Goal: Task Accomplishment & Management: Complete application form

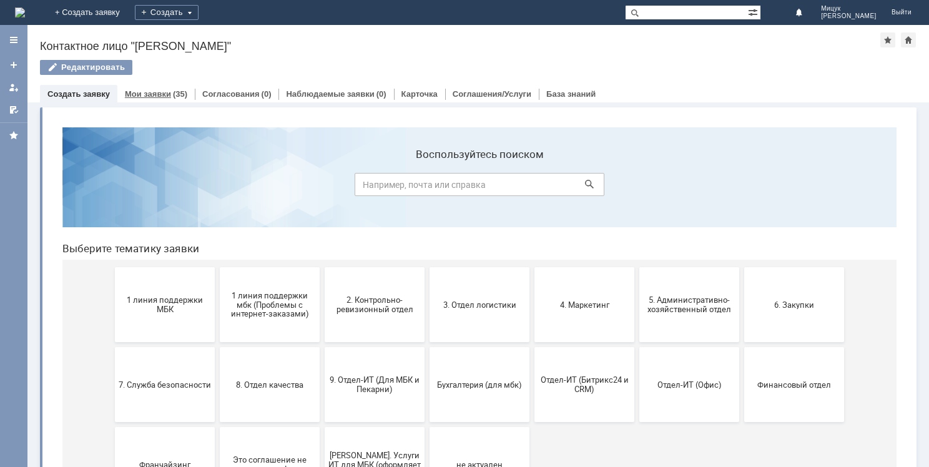
click at [166, 92] on link "Мои заявки" at bounding box center [148, 93] width 46 height 9
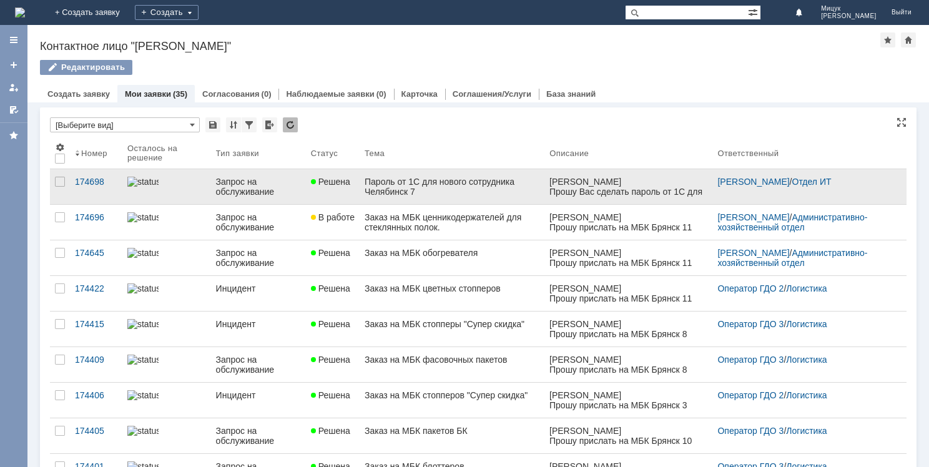
click at [467, 188] on div "Пароль от 1С для нового сотрудника Челябинск 7" at bounding box center [452, 187] width 175 height 20
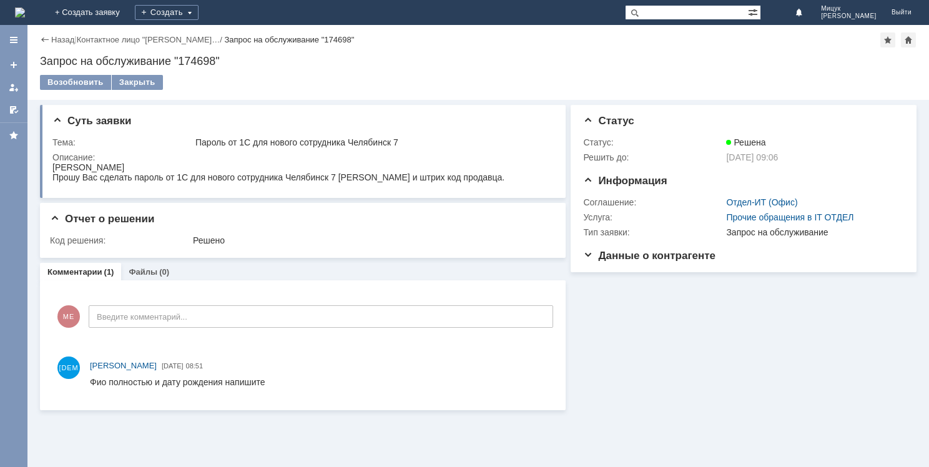
click at [47, 37] on div "Назад" at bounding box center [57, 39] width 34 height 9
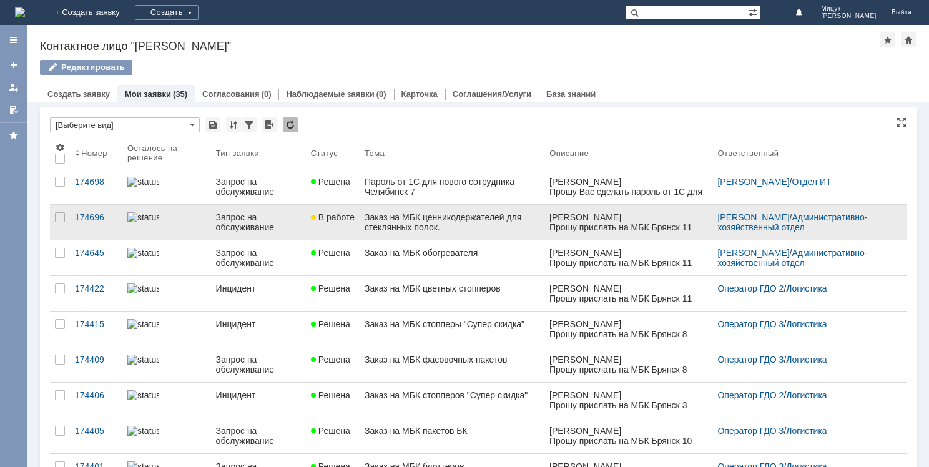
click at [370, 231] on div "Заказ на МБК ценникодержателей для стеклянных полок." at bounding box center [452, 222] width 175 height 20
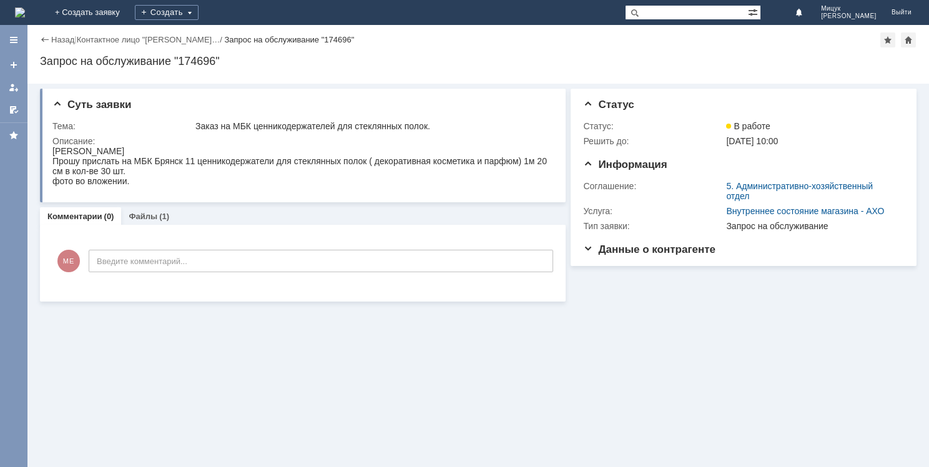
click at [41, 37] on div "Назад" at bounding box center [57, 39] width 34 height 9
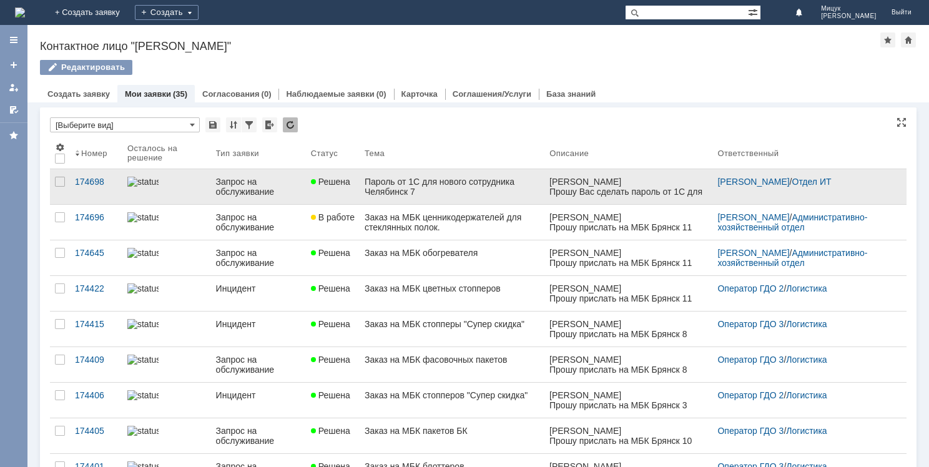
click at [435, 179] on div "Пароль от 1С для нового сотрудника Челябинск 7" at bounding box center [452, 187] width 175 height 20
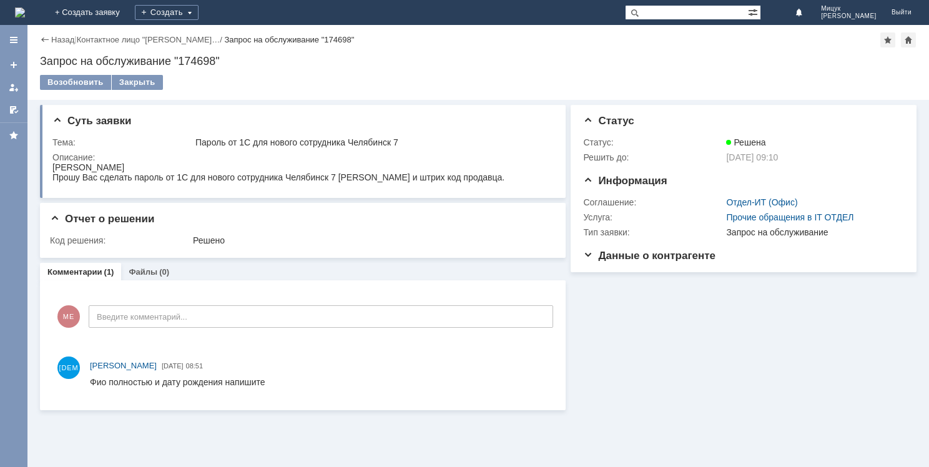
click at [51, 38] on div "Назад" at bounding box center [57, 39] width 34 height 9
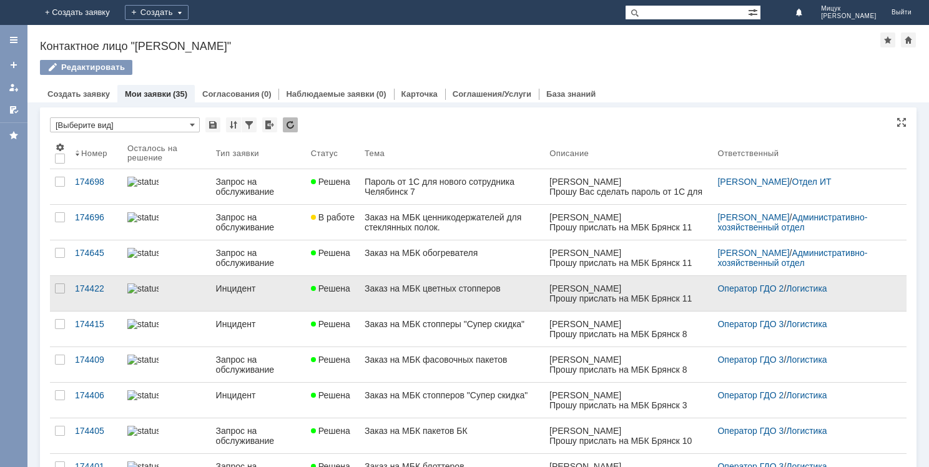
click at [350, 300] on link "Решена" at bounding box center [333, 293] width 54 height 35
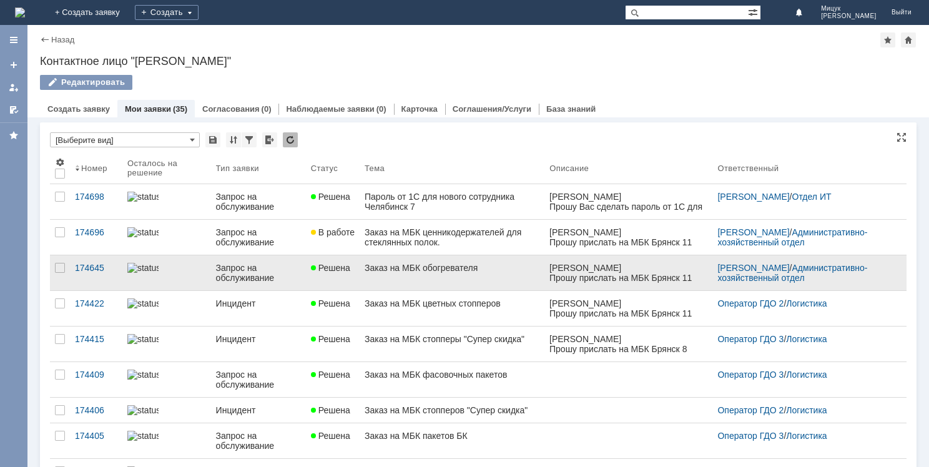
click at [386, 270] on div "Заказ на МБК обогревателя" at bounding box center [452, 268] width 175 height 10
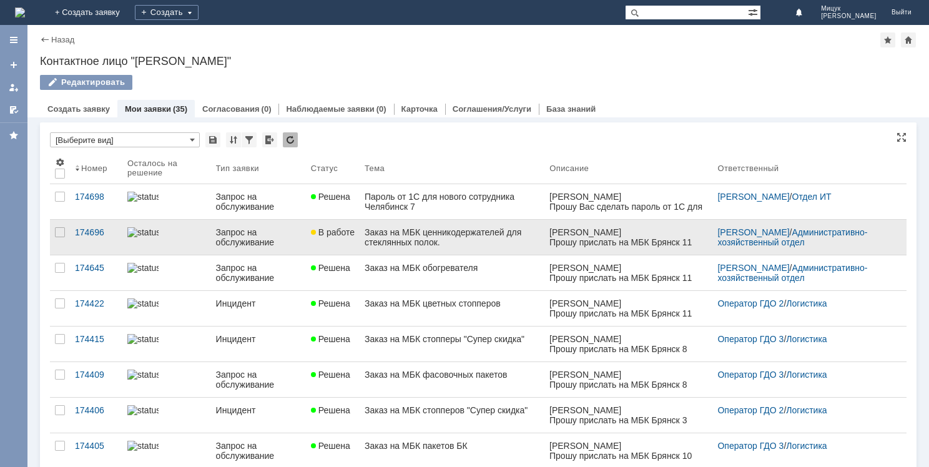
click at [373, 233] on div "Заказ на МБК ценникодержателей для стеклянных полок." at bounding box center [452, 237] width 175 height 20
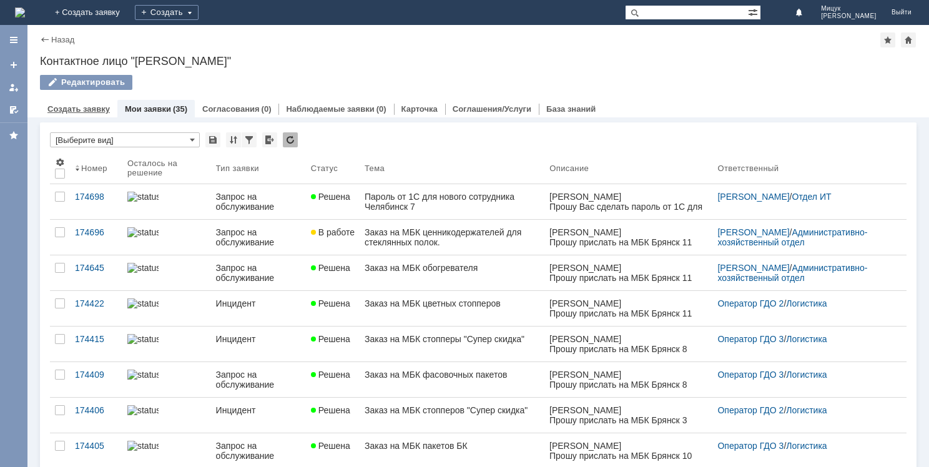
click at [90, 105] on link "Создать заявку" at bounding box center [78, 108] width 62 height 9
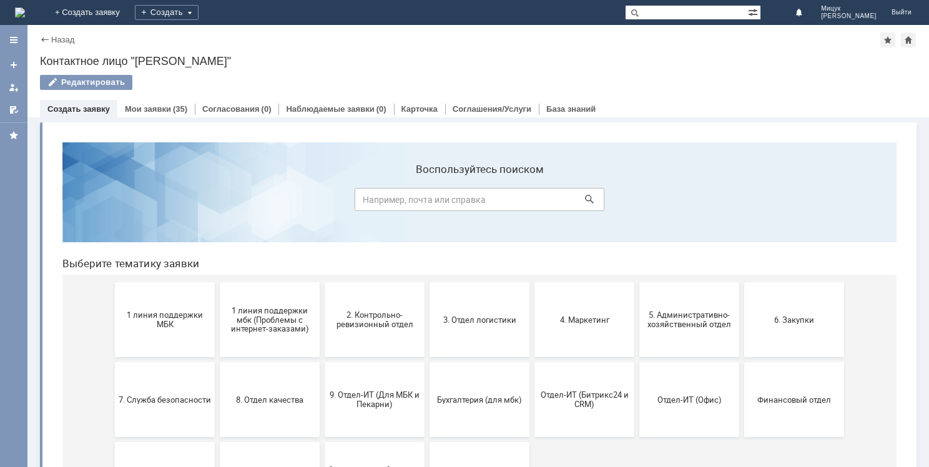
click at [92, 106] on link "Создать заявку" at bounding box center [78, 108] width 62 height 9
click at [83, 112] on link "Создать заявку" at bounding box center [78, 108] width 62 height 9
click at [475, 307] on button "3. Отдел логистики" at bounding box center [480, 319] width 100 height 75
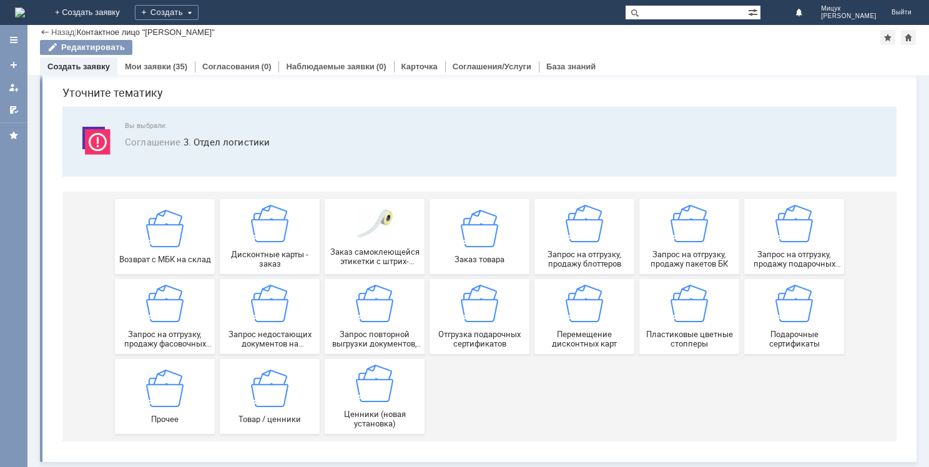
scroll to position [42, 0]
click at [162, 307] on img at bounding box center [164, 303] width 37 height 37
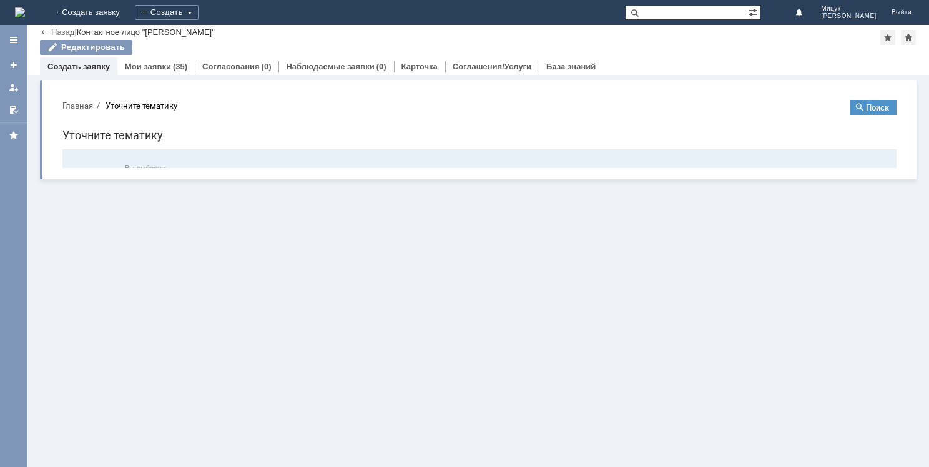
scroll to position [0, 0]
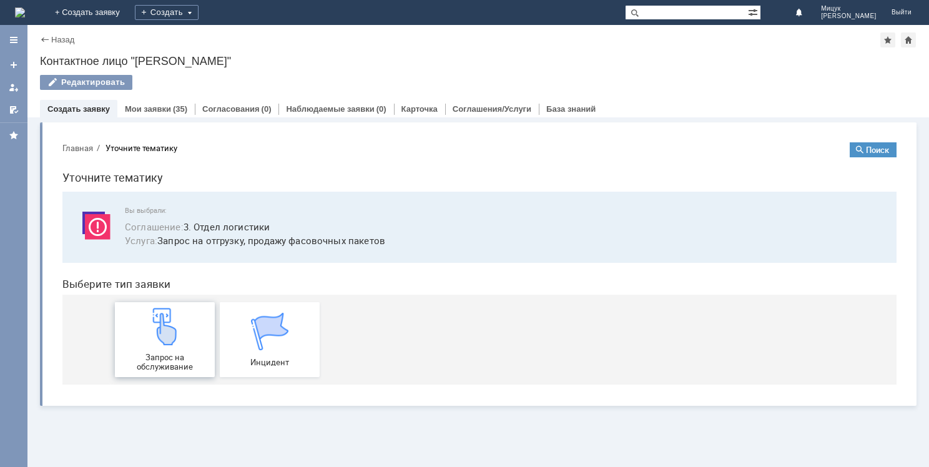
click at [167, 342] on img at bounding box center [164, 326] width 37 height 37
click at [153, 106] on link "Мои заявки" at bounding box center [148, 108] width 46 height 9
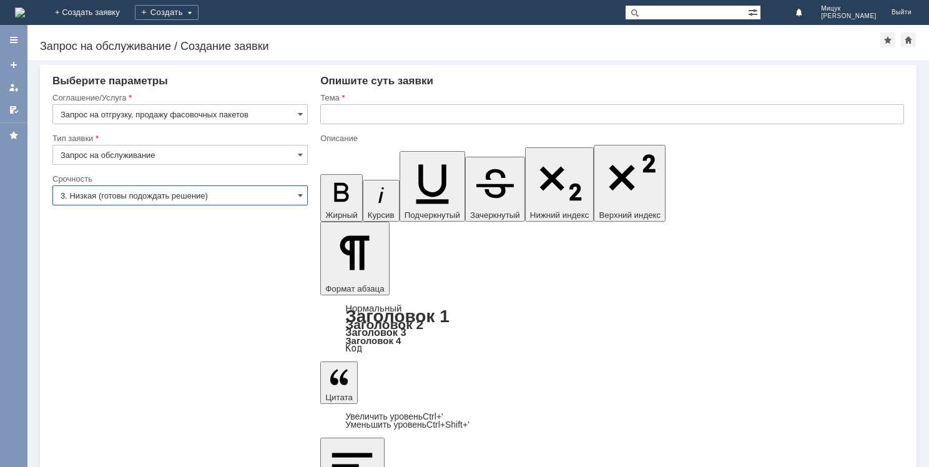
click at [170, 191] on input "3. Низкая (готовы подождать решение)" at bounding box center [179, 196] width 255 height 20
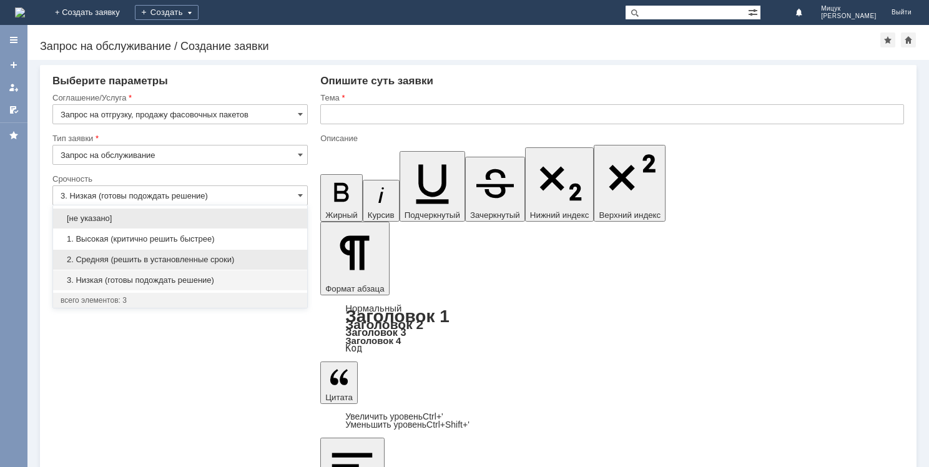
click at [162, 260] on span "2. Средняя (решить в установленные сроки)" at bounding box center [180, 260] width 239 height 10
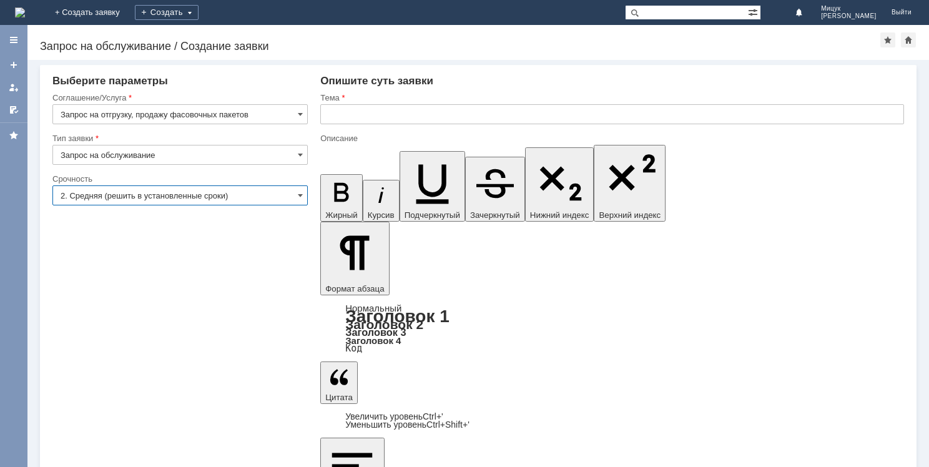
type input "2. Средняя (решить в установленные сроки)"
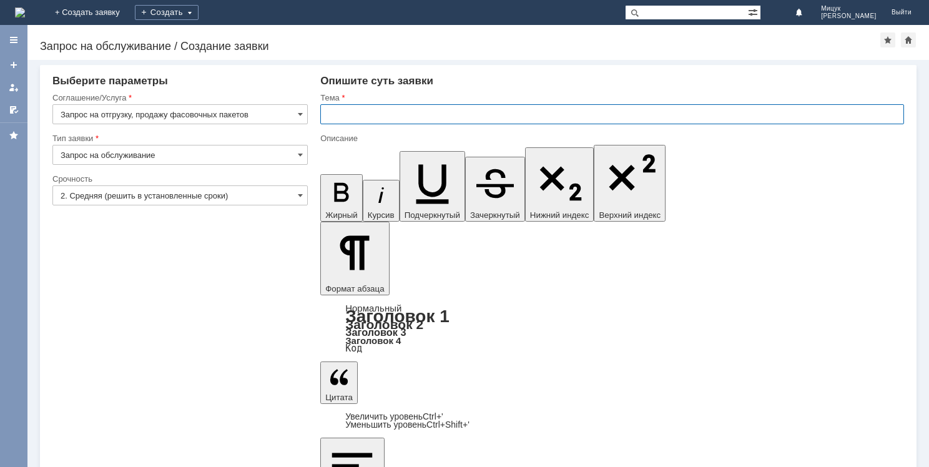
click at [398, 116] on input "text" at bounding box center [612, 114] width 584 height 20
type input "Заказ на МБК фасовочных пакетов."
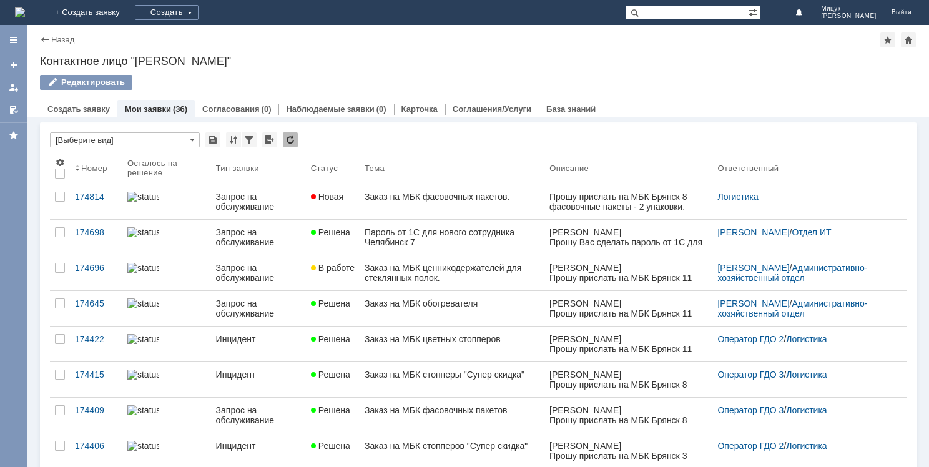
click at [47, 39] on div "Назад" at bounding box center [57, 39] width 34 height 9
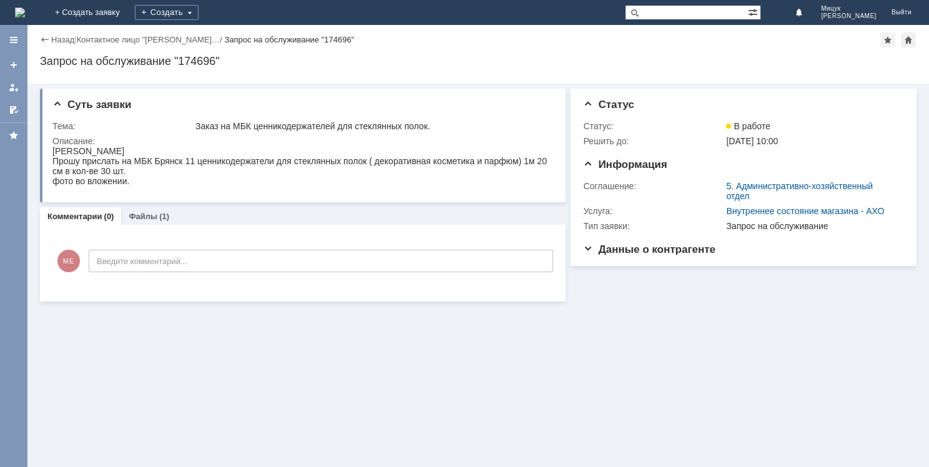
click at [47, 39] on div "Назад" at bounding box center [57, 39] width 34 height 9
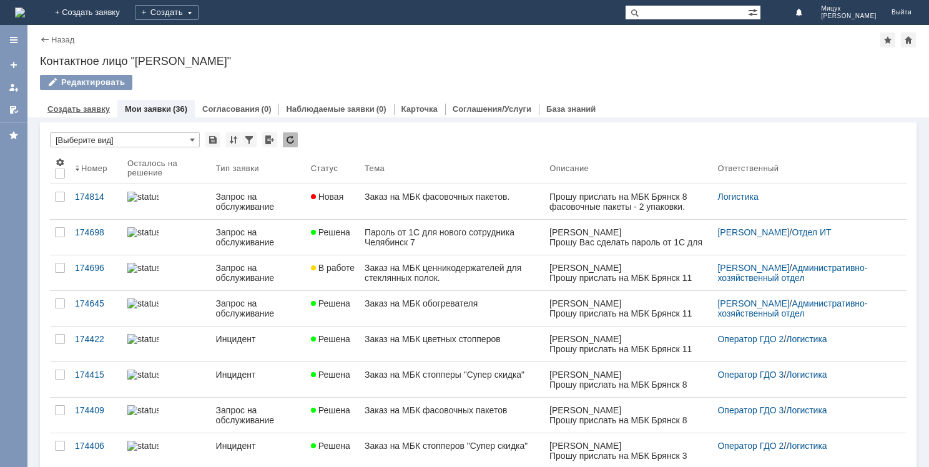
click at [84, 105] on link "Создать заявку" at bounding box center [78, 108] width 62 height 9
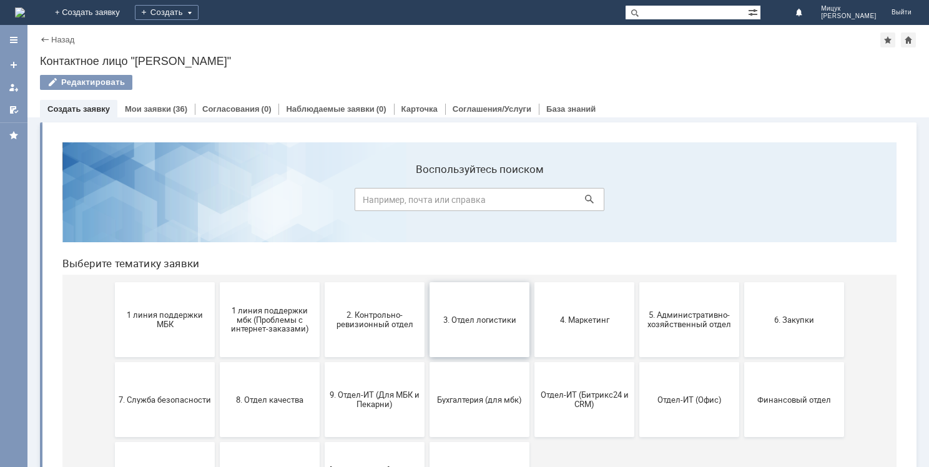
click at [482, 324] on span "3. Отдел логистики" at bounding box center [479, 319] width 92 height 9
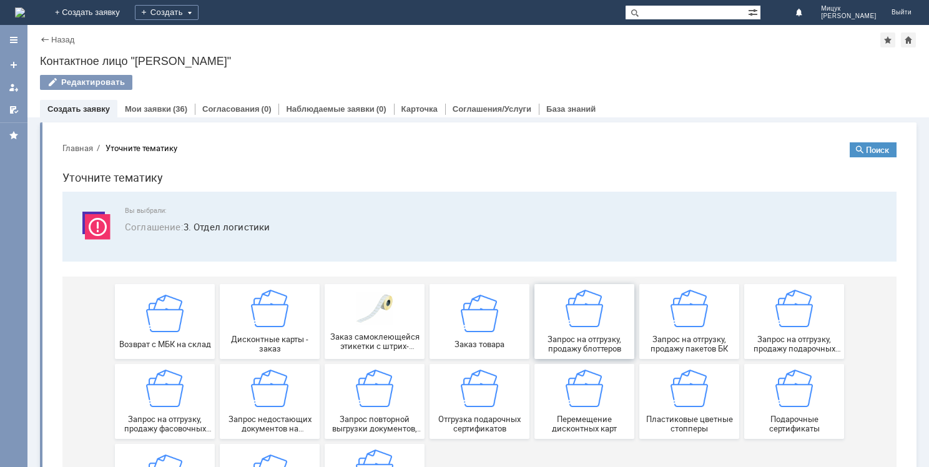
click at [592, 319] on img at bounding box center [584, 308] width 37 height 37
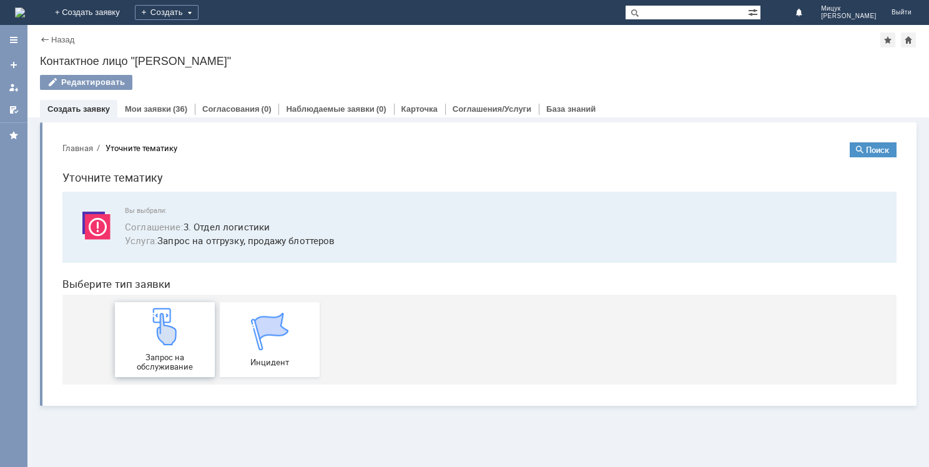
click at [177, 342] on img at bounding box center [164, 326] width 37 height 37
click at [161, 111] on link "Мои заявки" at bounding box center [148, 108] width 46 height 9
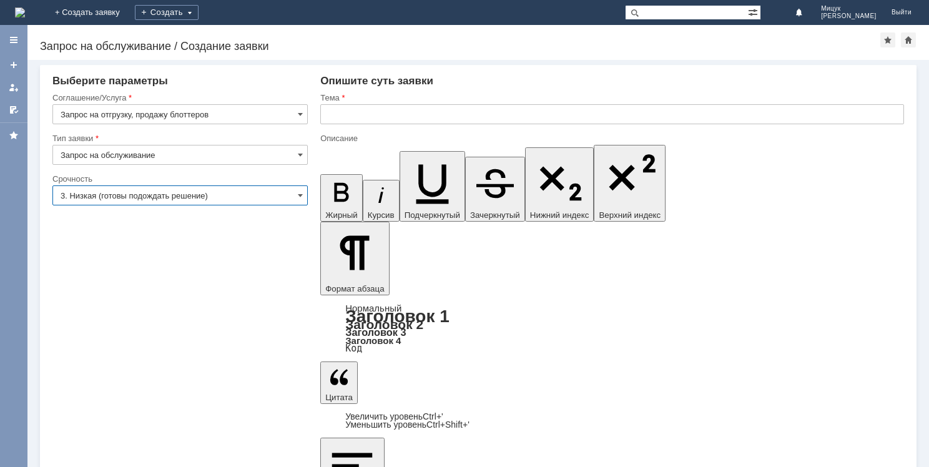
click at [142, 196] on input "3. Низкая (готовы подождать решение)" at bounding box center [179, 196] width 255 height 20
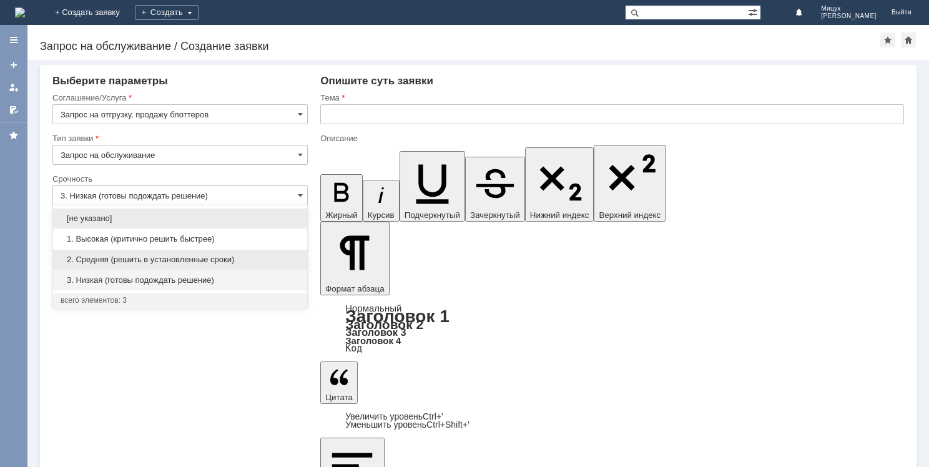
click at [170, 260] on span "2. Средняя (решить в установленные сроки)" at bounding box center [180, 260] width 239 height 10
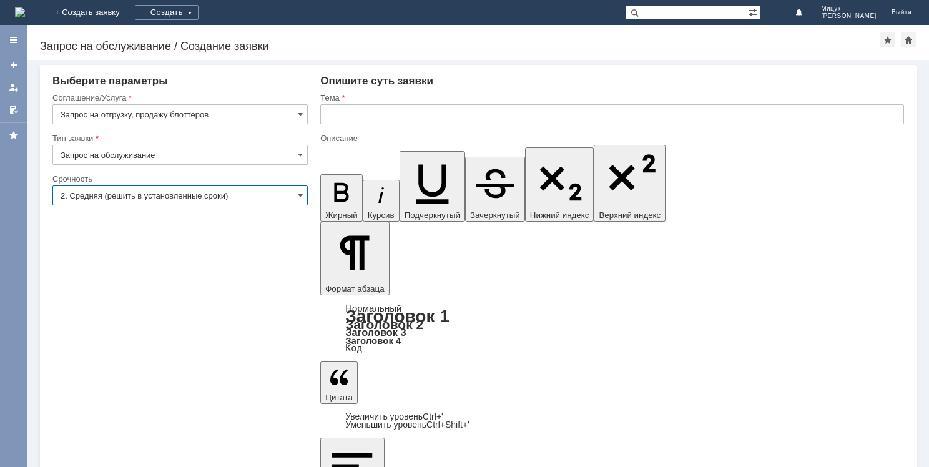
type input "2. Средняя (решить в установленные сроки)"
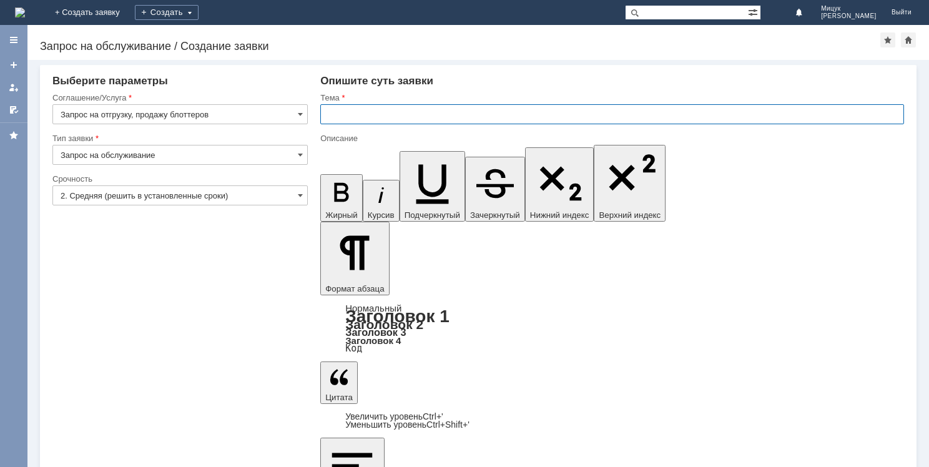
click at [344, 111] on input "text" at bounding box center [612, 114] width 584 height 20
type input "Заказ на МБК блоттеров."
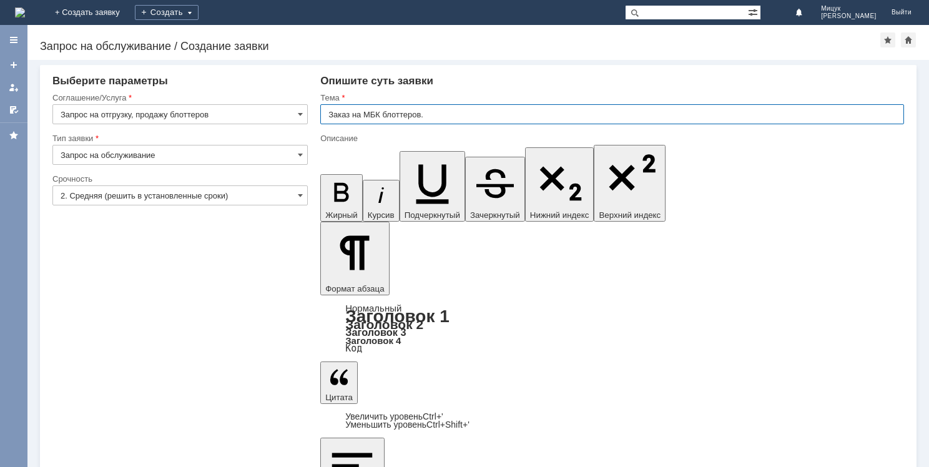
click at [445, 112] on input "Заказ на МБК блоттеров." at bounding box center [612, 114] width 584 height 20
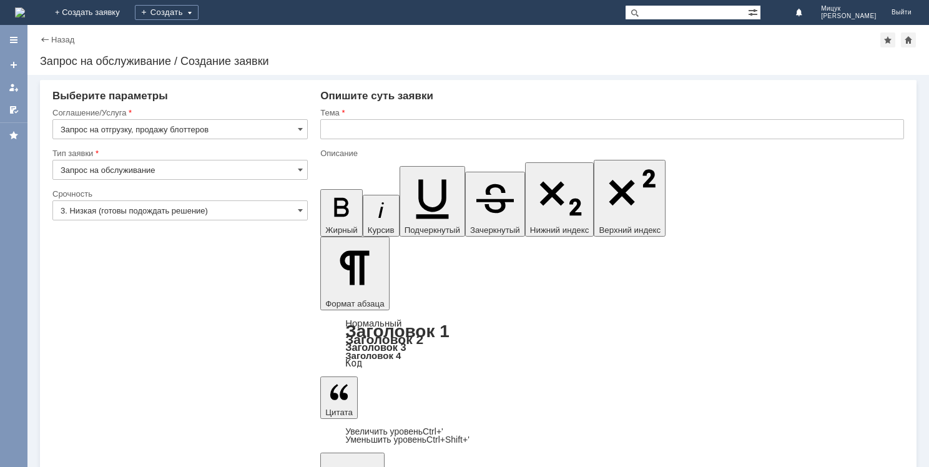
click at [44, 38] on div "Назад" at bounding box center [57, 39] width 34 height 9
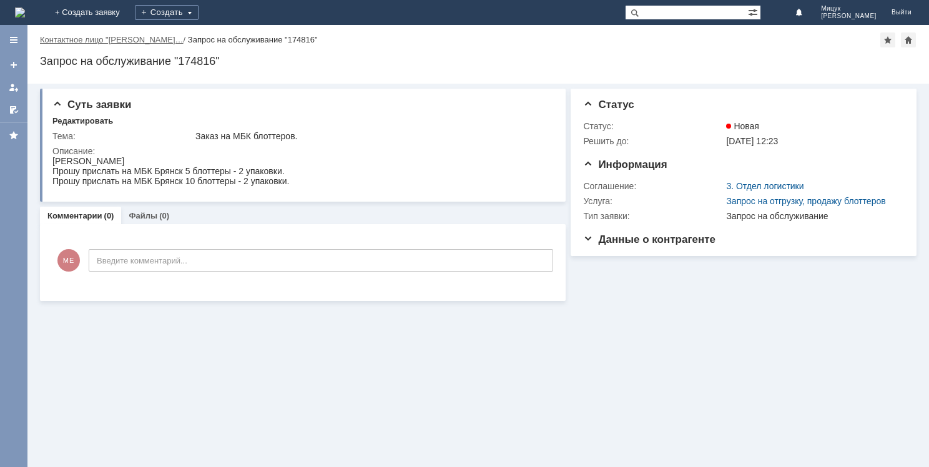
click at [44, 38] on link "Контактное лицо "Мицук Екатери…" at bounding box center [112, 39] width 144 height 9
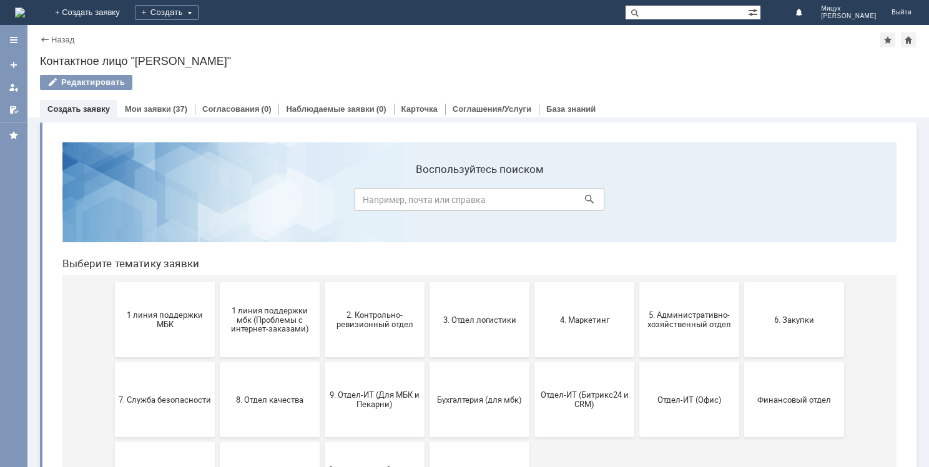
click at [84, 107] on link "Создать заявку" at bounding box center [78, 108] width 62 height 9
click at [53, 36] on link "Назад" at bounding box center [62, 39] width 23 height 9
click at [89, 108] on link "Создать заявку" at bounding box center [78, 108] width 62 height 9
click at [480, 302] on button "3. Отдел логистики" at bounding box center [480, 319] width 100 height 75
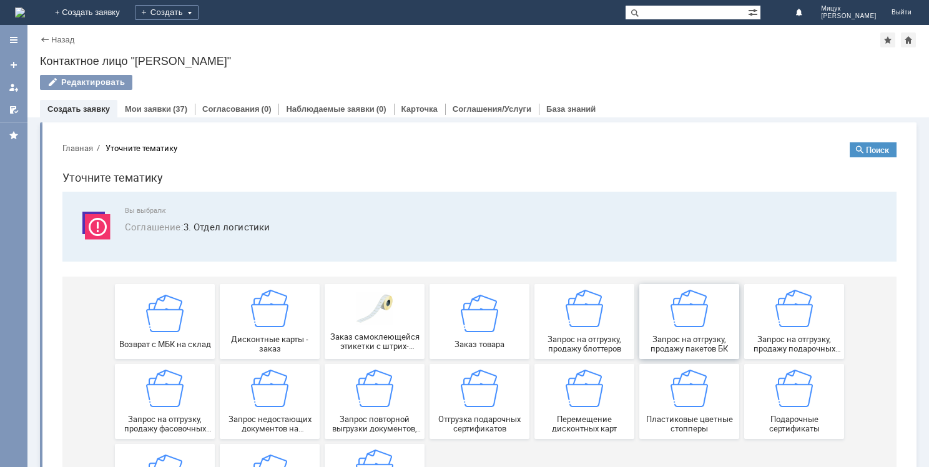
click at [684, 314] on img at bounding box center [689, 308] width 37 height 37
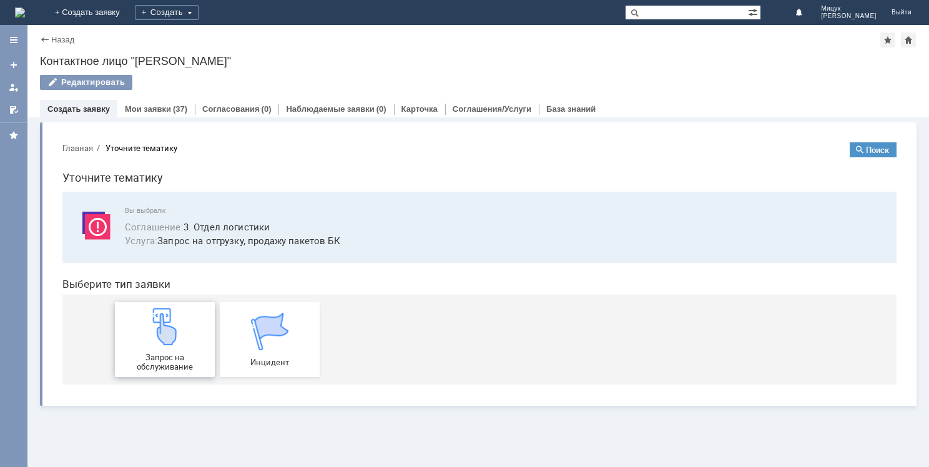
click at [162, 337] on img at bounding box center [164, 326] width 37 height 37
click at [52, 37] on link "Назад" at bounding box center [62, 39] width 23 height 9
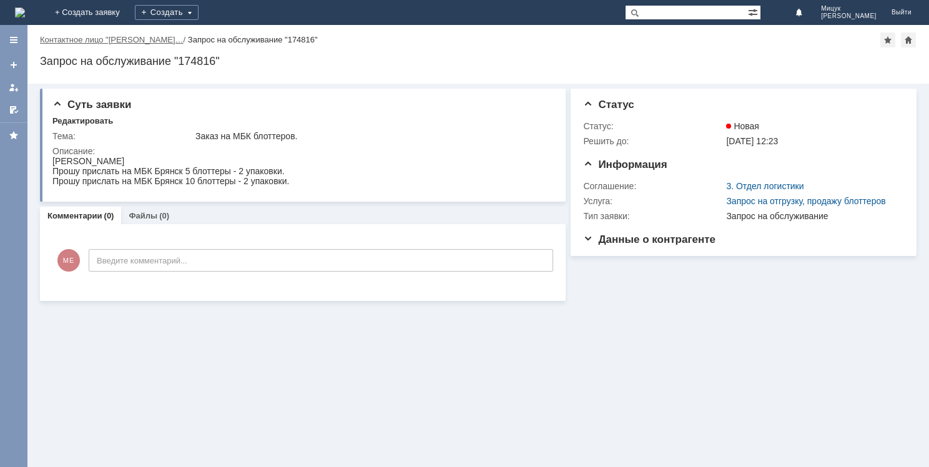
click at [52, 37] on link "Контактное лицо "[PERSON_NAME]…" at bounding box center [112, 39] width 144 height 9
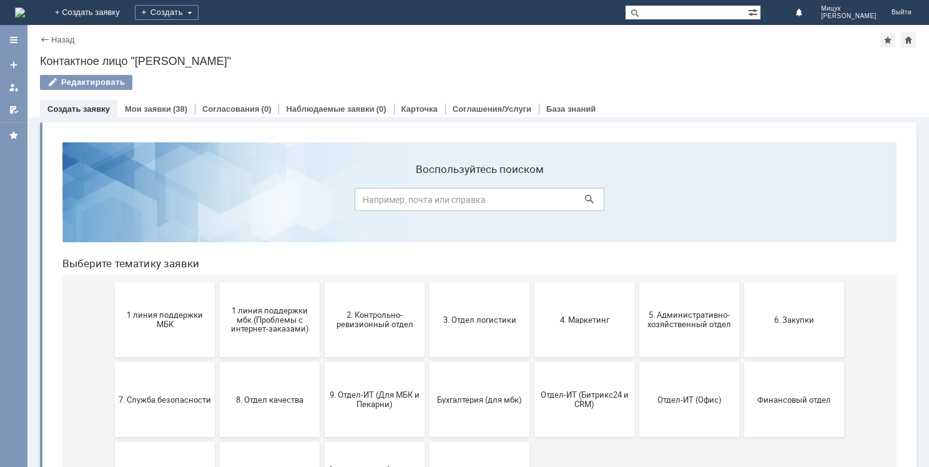
click at [86, 110] on link "Создать заявку" at bounding box center [78, 108] width 62 height 9
click at [685, 319] on span "5. Административно-хозяйственный отдел" at bounding box center [689, 319] width 92 height 19
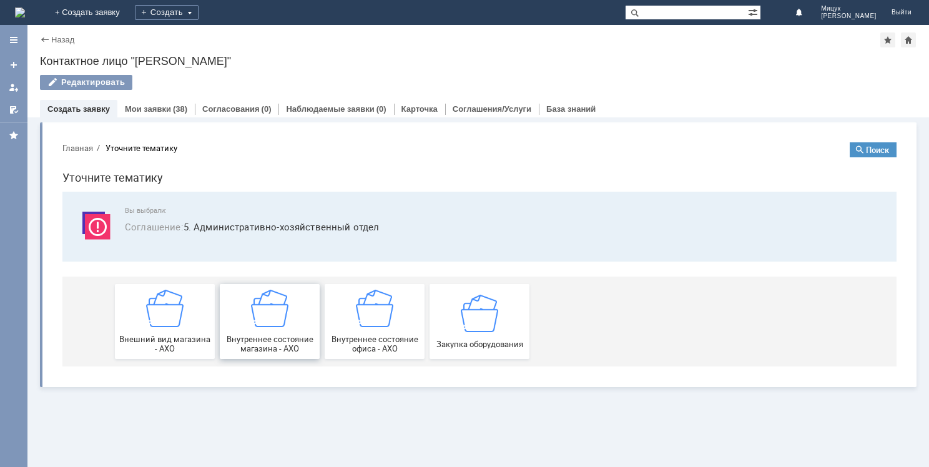
click at [280, 310] on img at bounding box center [269, 308] width 37 height 37
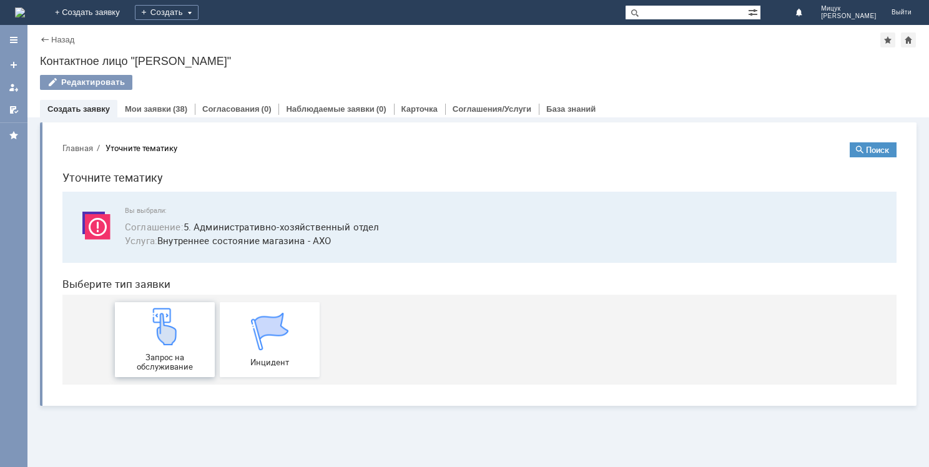
click at [175, 330] on img at bounding box center [164, 326] width 37 height 37
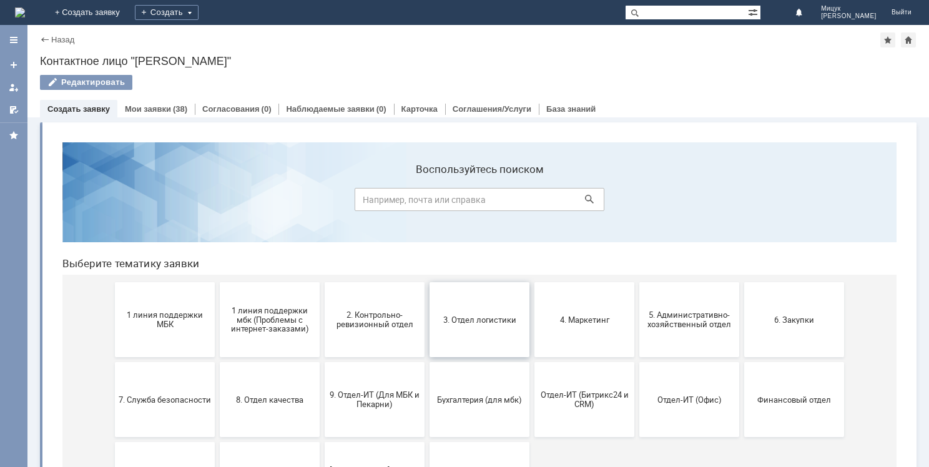
click at [473, 315] on span "3. Отдел логистики" at bounding box center [479, 319] width 92 height 9
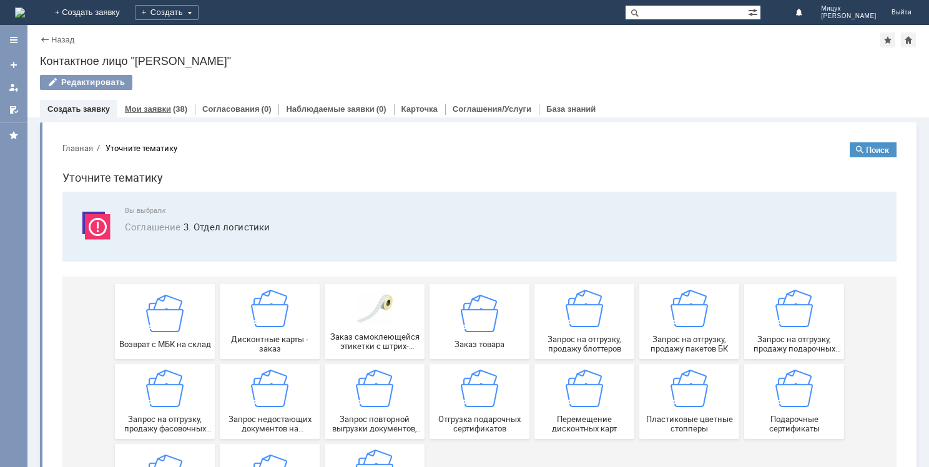
click at [149, 111] on link "Мои заявки" at bounding box center [148, 108] width 46 height 9
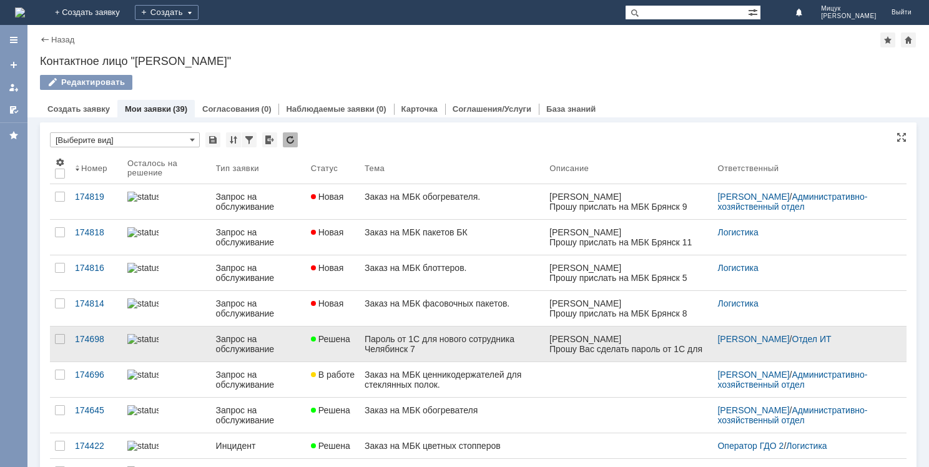
click at [470, 340] on div "Пароль от 1С для нового сотрудника Челябинск 7" at bounding box center [452, 344] width 175 height 20
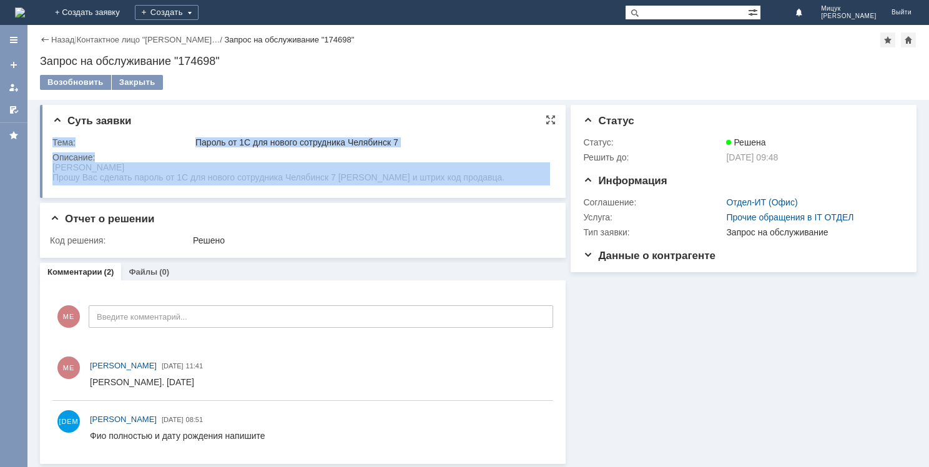
drag, startPoint x: 102, startPoint y: 326, endPoint x: 66, endPoint y: 176, distance: 154.8
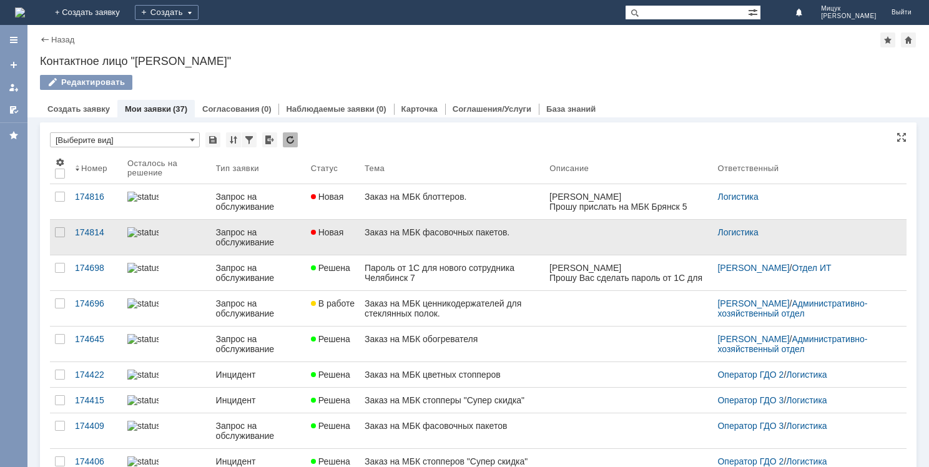
click at [444, 237] on div "Заказ на МБК фасовочных пакетов." at bounding box center [452, 232] width 175 height 10
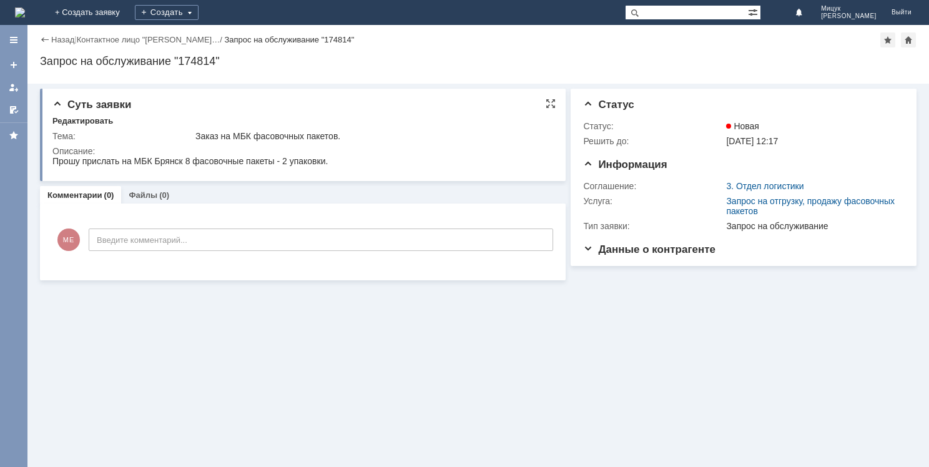
click at [60, 103] on span "Суть заявки" at bounding box center [91, 105] width 79 height 12
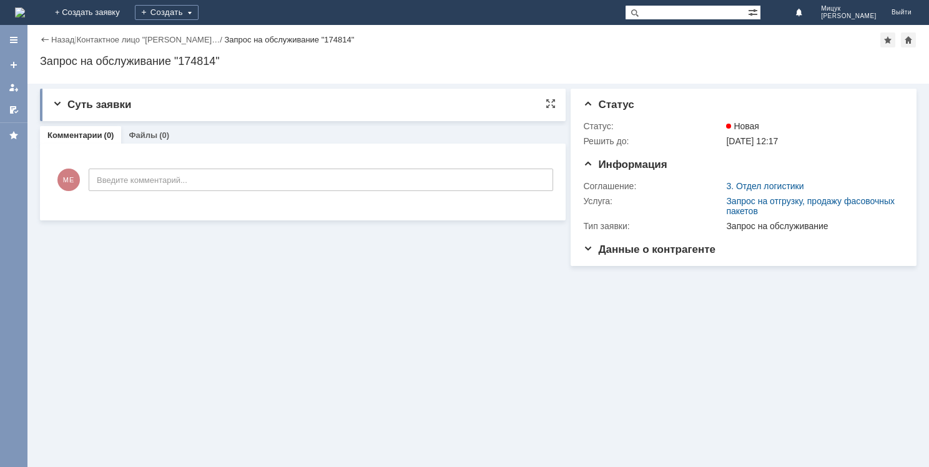
click at [60, 103] on span "Суть заявки" at bounding box center [91, 105] width 79 height 12
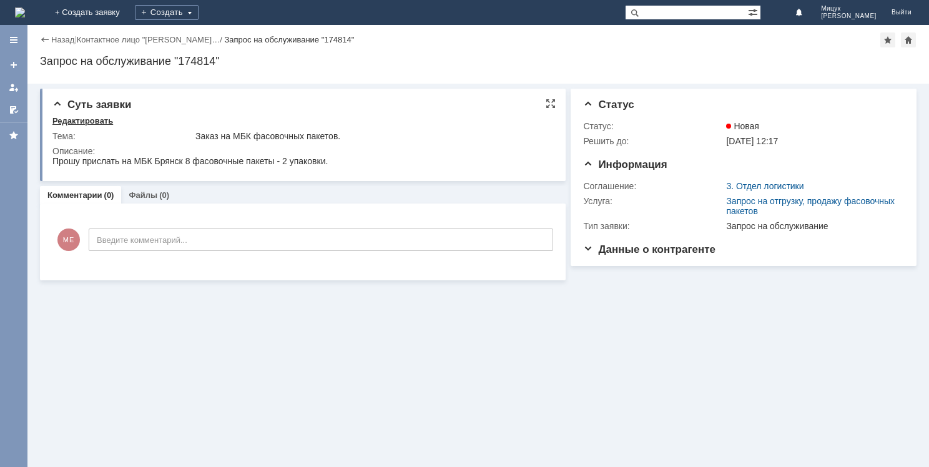
click at [86, 121] on div "Редактировать" at bounding box center [82, 121] width 61 height 10
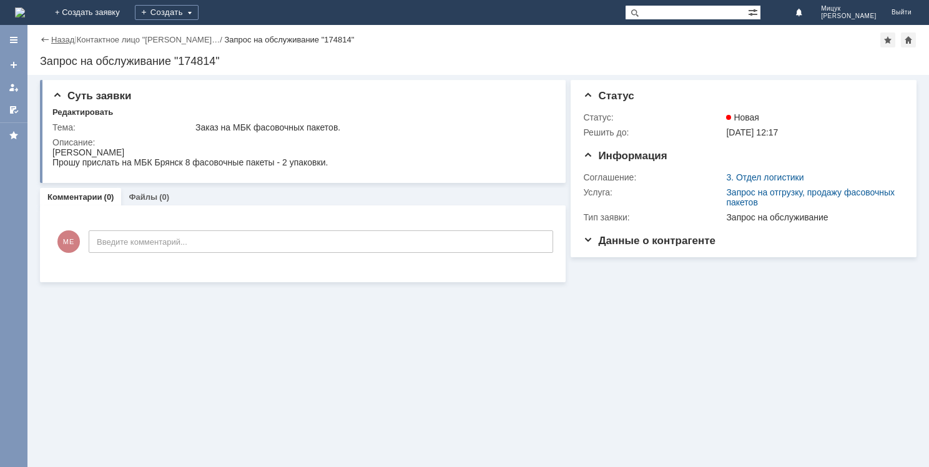
click at [60, 41] on link "Назад" at bounding box center [62, 39] width 23 height 9
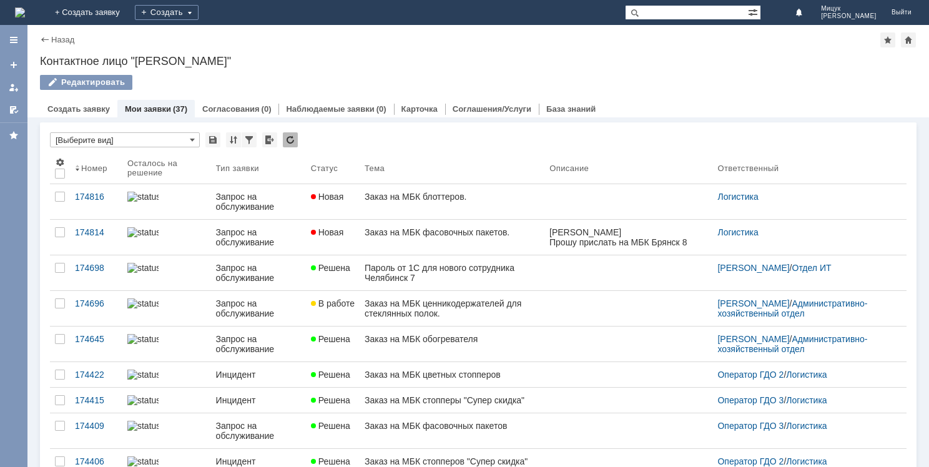
click at [147, 109] on link "Мои заявки" at bounding box center [148, 108] width 46 height 9
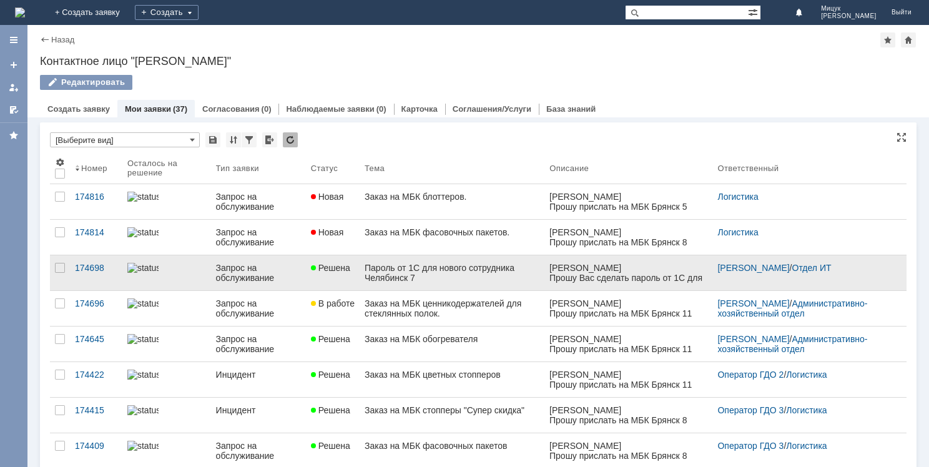
click at [424, 262] on link "Пароль от 1С для нового сотрудника Челябинск 7" at bounding box center [452, 272] width 185 height 35
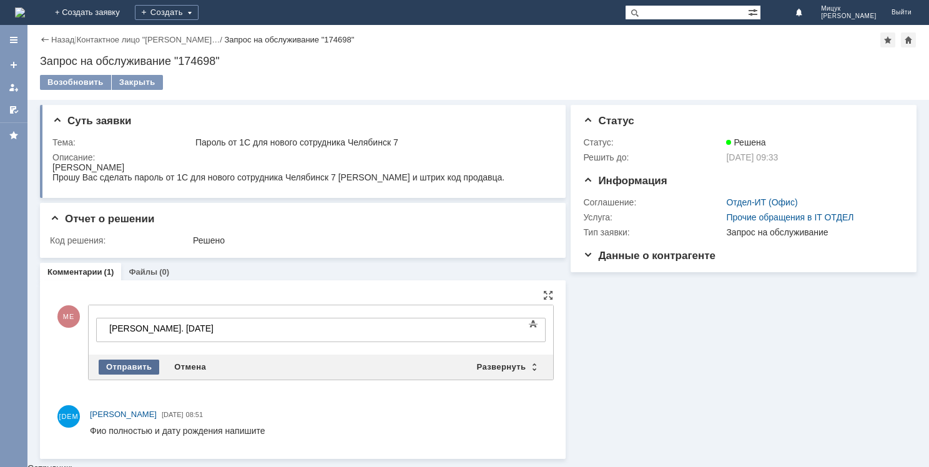
click at [139, 365] on div "Отправить" at bounding box center [129, 367] width 61 height 15
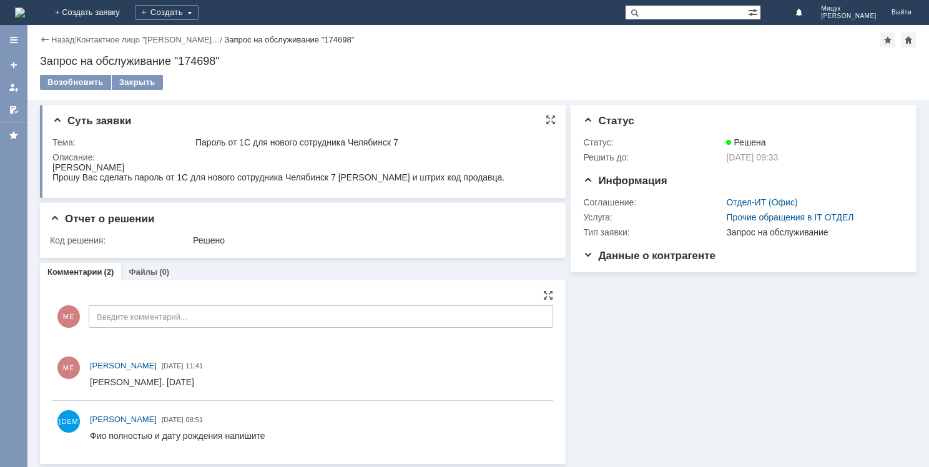
drag, startPoint x: 52, startPoint y: 175, endPoint x: 442, endPoint y: 189, distance: 390.0
click at [442, 182] on html "Мицук Е.А. Прошу Вас сделать пароль от 1С для нового сотрудника Челябинск 7 Оле…" at bounding box center [298, 172] width 492 height 20
copy div "Прошу Вас сделать пароль от 1С для нового сотрудника Челябинск 7 Олейник Жанна …"
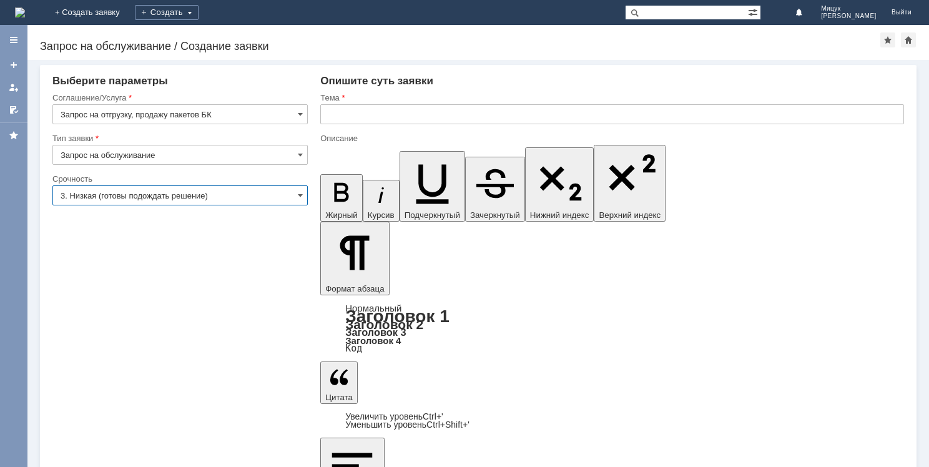
click at [202, 197] on input "3. Низкая (готовы подождать решение)" at bounding box center [179, 196] width 255 height 20
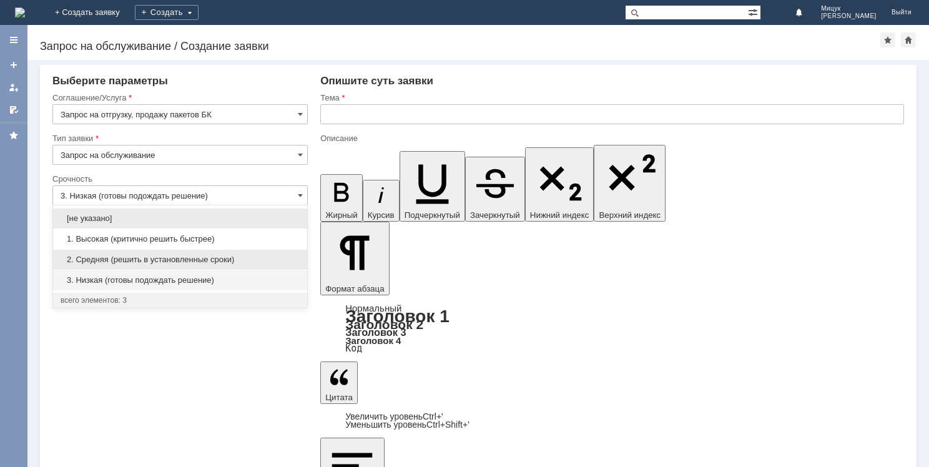
click at [213, 255] on span "2. Средняя (решить в установленные сроки)" at bounding box center [180, 260] width 239 height 10
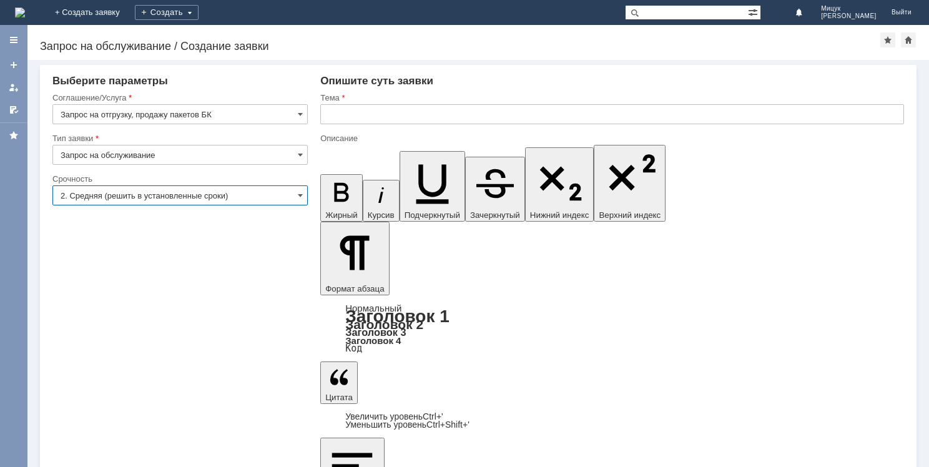
type input "2. Средняя (решить в установленные сроки)"
click at [348, 109] on input "text" at bounding box center [612, 114] width 584 height 20
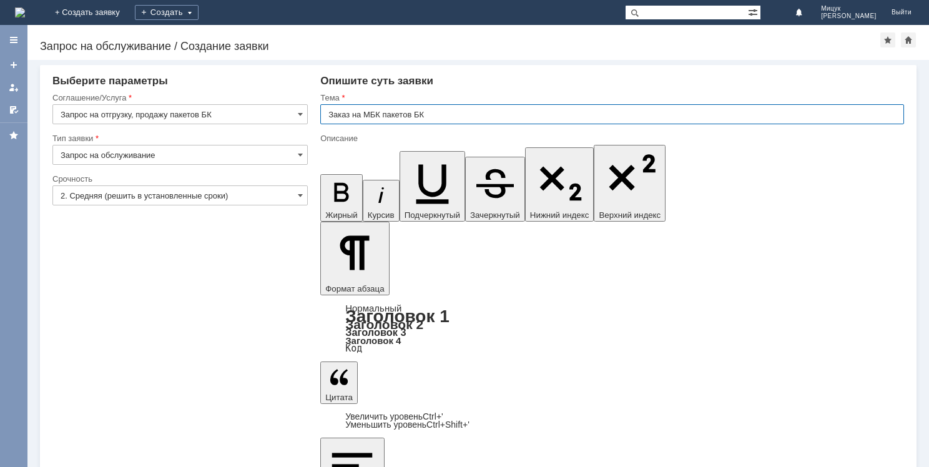
type input "Заказ на МБК пакетов БК"
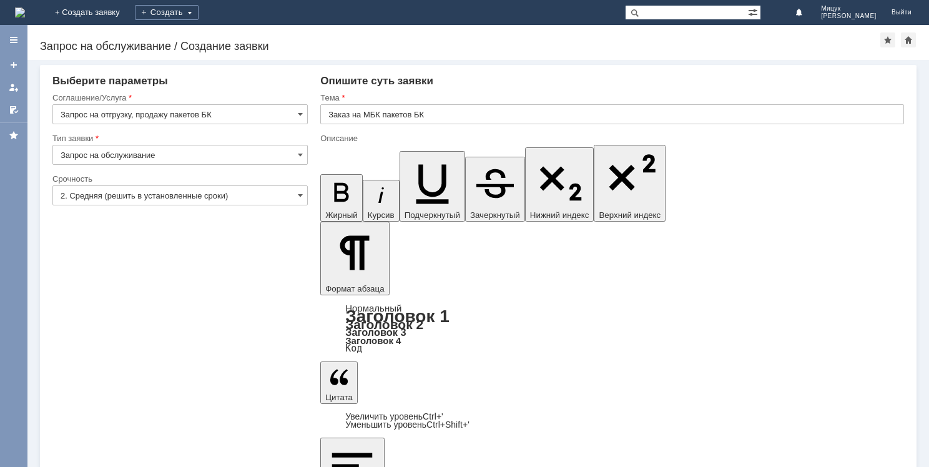
click at [213, 195] on input "3. Низкая (готовы подождать решение)" at bounding box center [179, 196] width 255 height 20
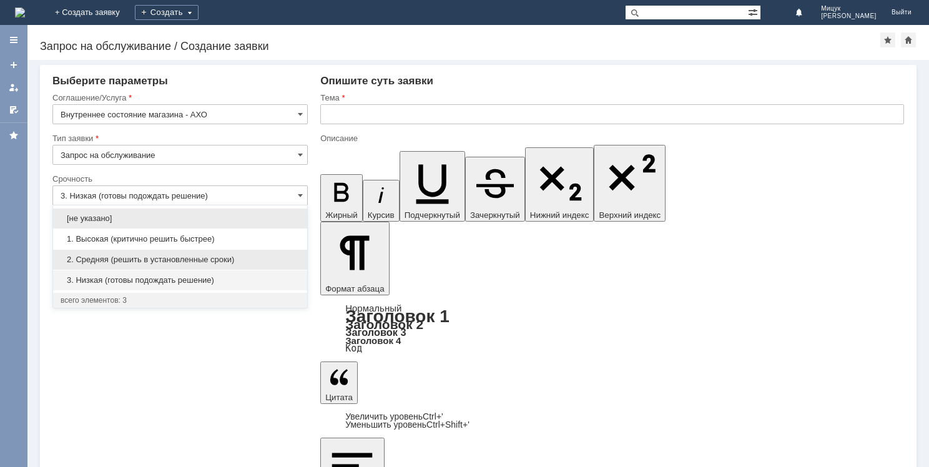
click at [197, 260] on span "2. Средняя (решить в установленные сроки)" at bounding box center [180, 260] width 239 height 10
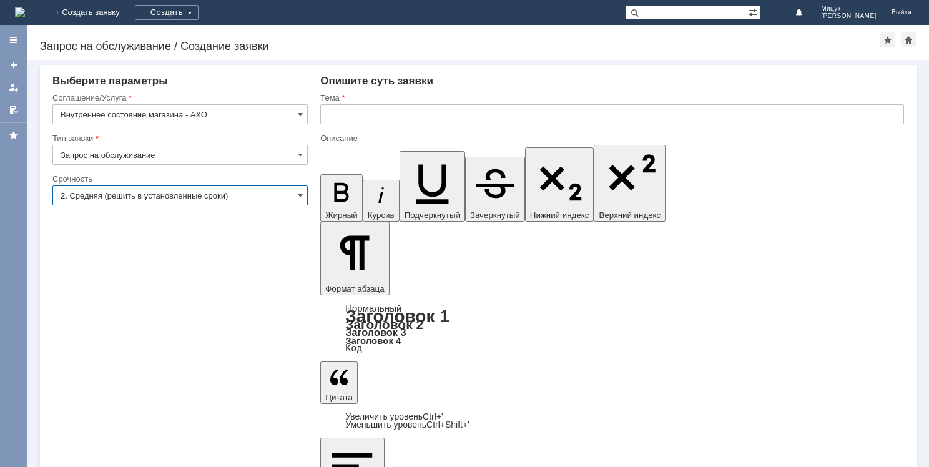
type input "2. Средняя (решить в установленные сроки)"
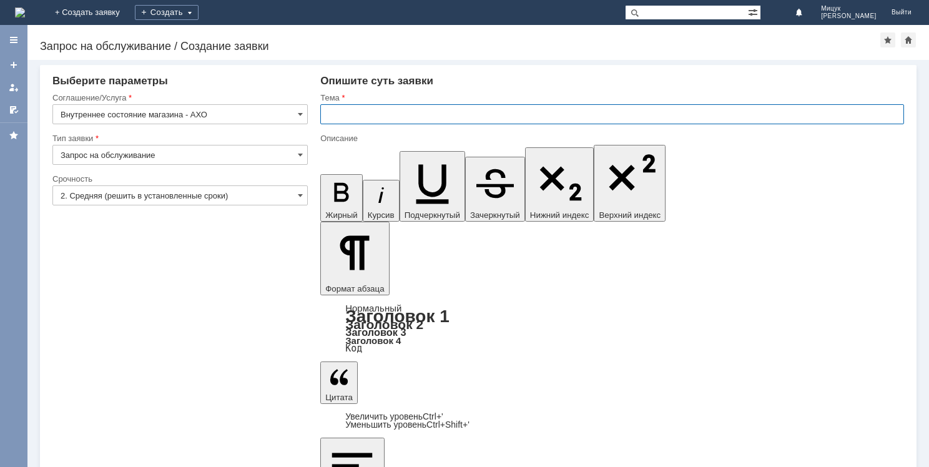
click at [340, 106] on input "text" at bounding box center [612, 114] width 584 height 20
type input "П"
type input "Заказ на МБК обогревателя."
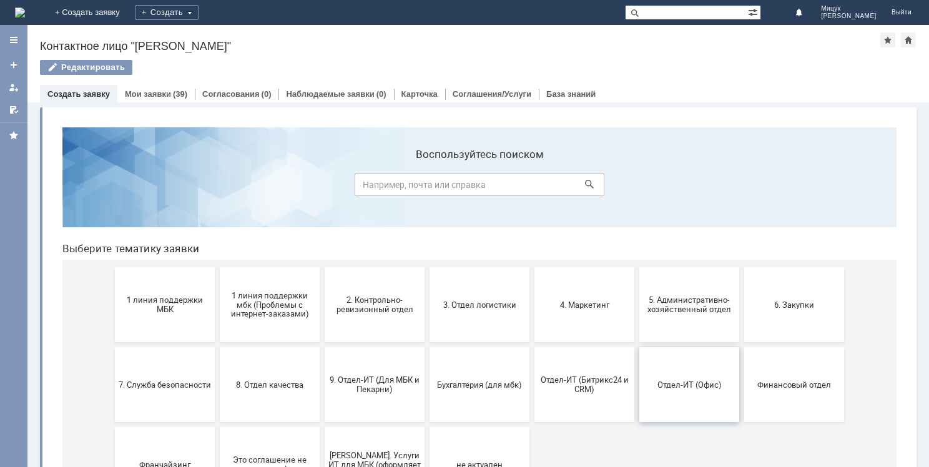
click at [650, 379] on button "Отдел-ИТ (Офис)" at bounding box center [690, 384] width 100 height 75
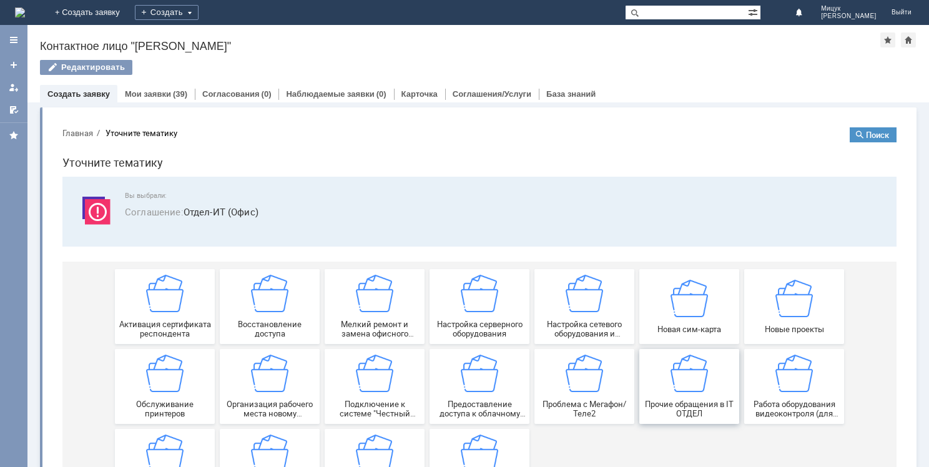
click at [683, 393] on div "Прочие обращения в IT ОТДЕЛ" at bounding box center [689, 387] width 92 height 64
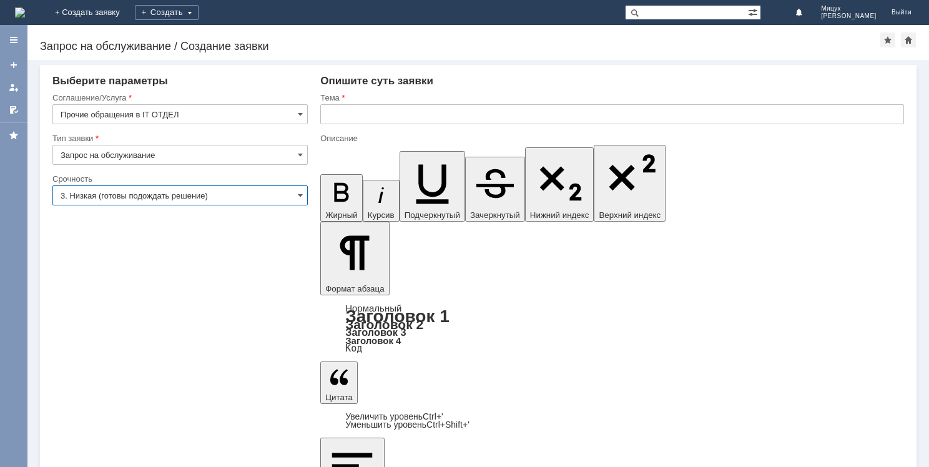
click at [255, 191] on input "3. Низкая (готовы подождать решение)" at bounding box center [179, 196] width 255 height 20
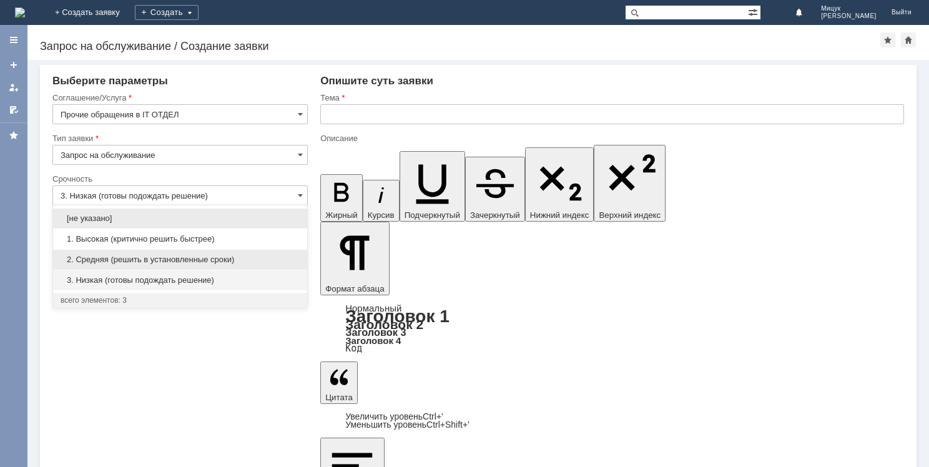
click at [217, 258] on span "2. Средняя (решить в установленные сроки)" at bounding box center [180, 260] width 239 height 10
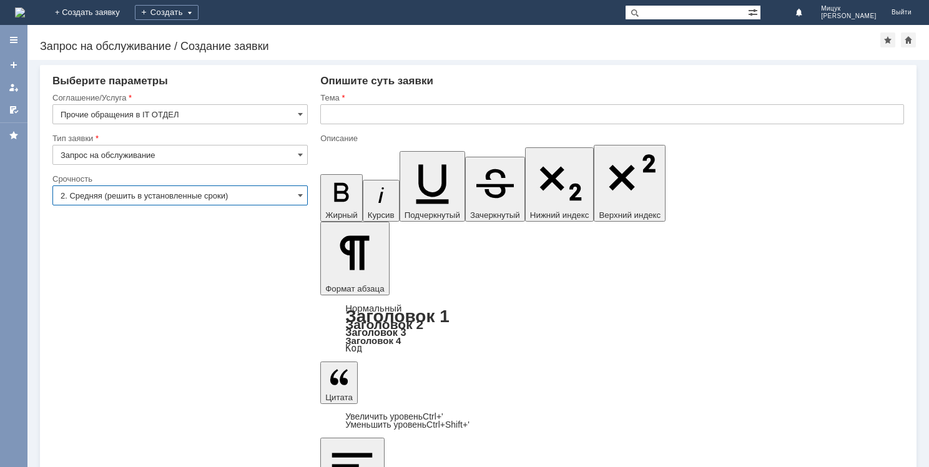
type input "2. Средняя (решить в установленные сроки)"
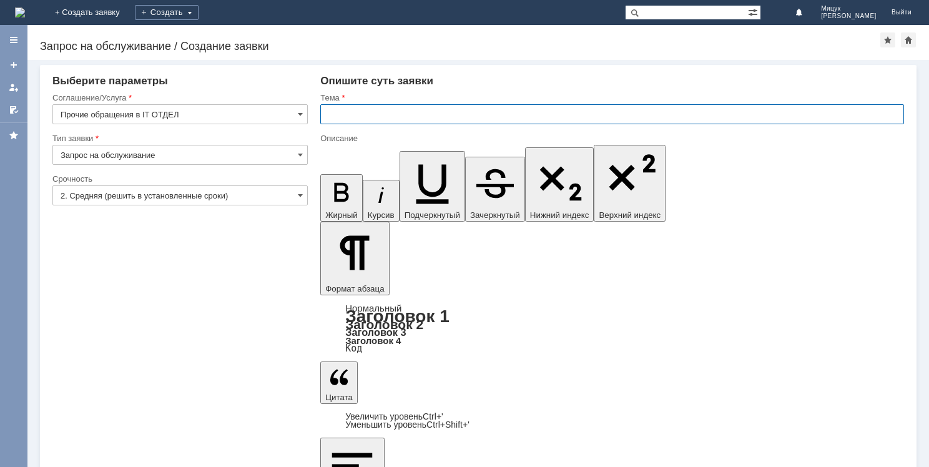
click at [348, 113] on input "text" at bounding box center [612, 114] width 584 height 20
type input "Пароль от 1С для нового сотрудника Челябинска"
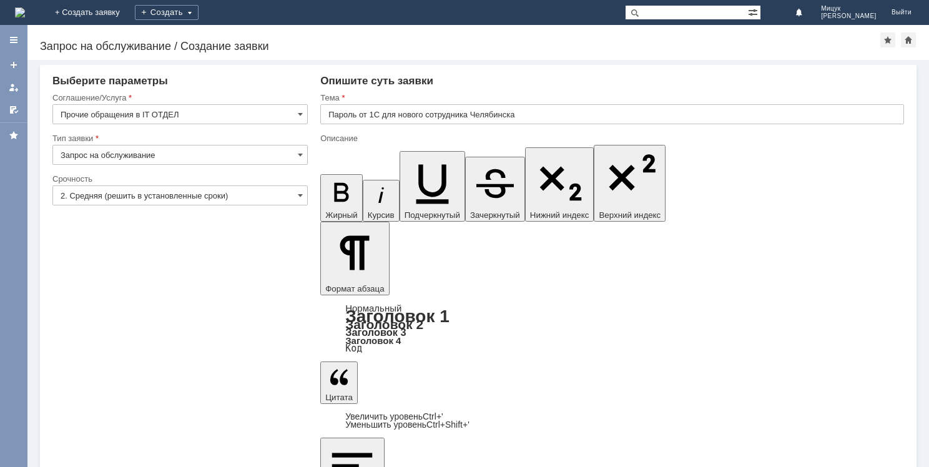
click at [377, 144] on div "Описание" at bounding box center [612, 139] width 584 height 12
